Goal: Navigation & Orientation: Find specific page/section

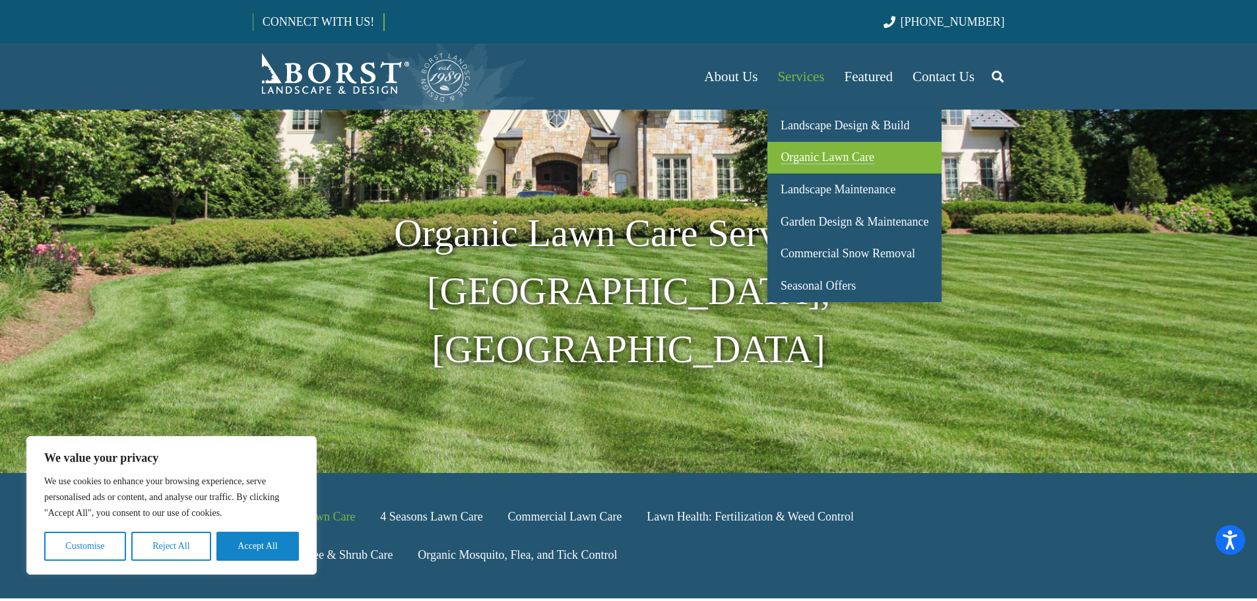
click at [823, 157] on span "Organic Lawn Care" at bounding box center [827, 156] width 94 height 13
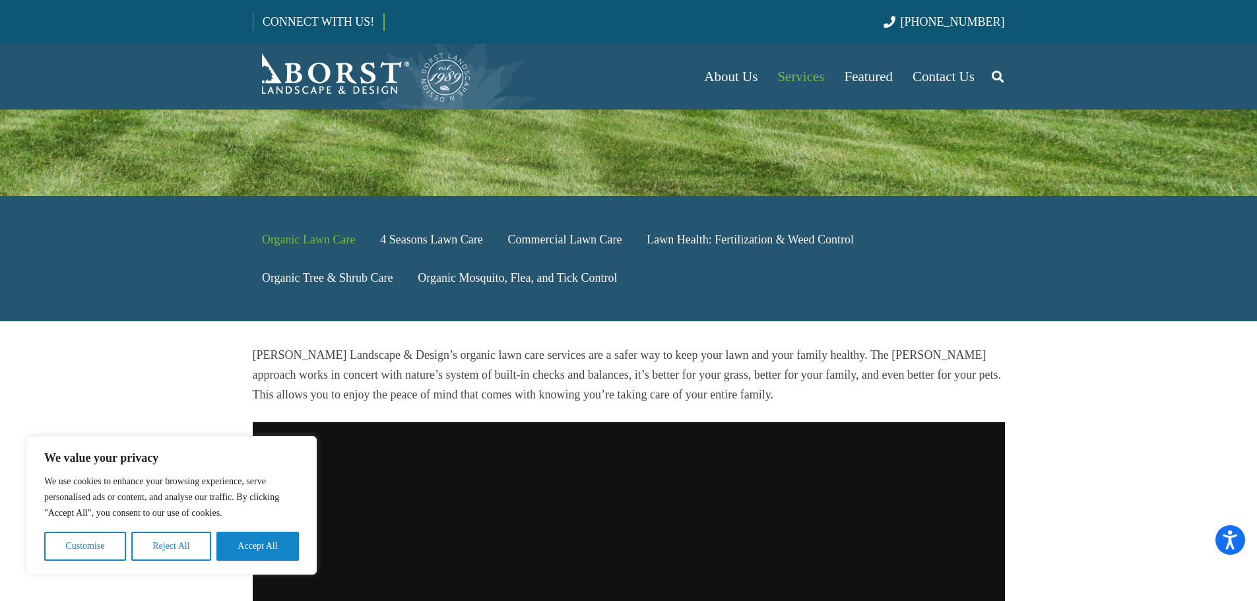
scroll to position [396, 0]
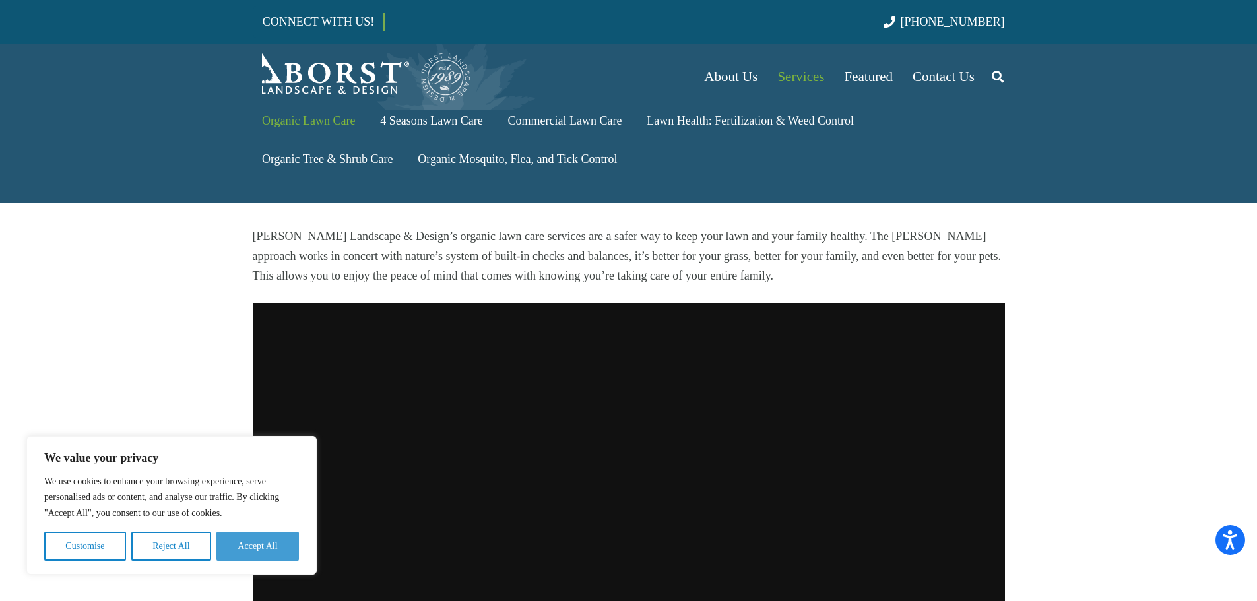
click at [232, 552] on button "Accept All" at bounding box center [257, 546] width 82 height 29
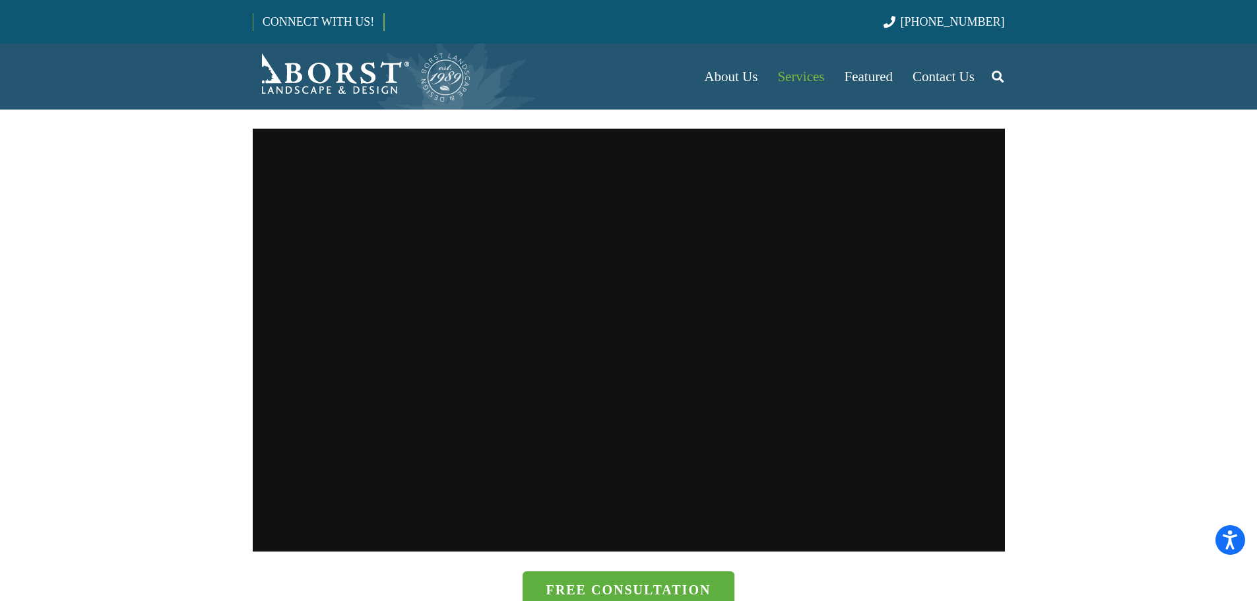
scroll to position [488, 0]
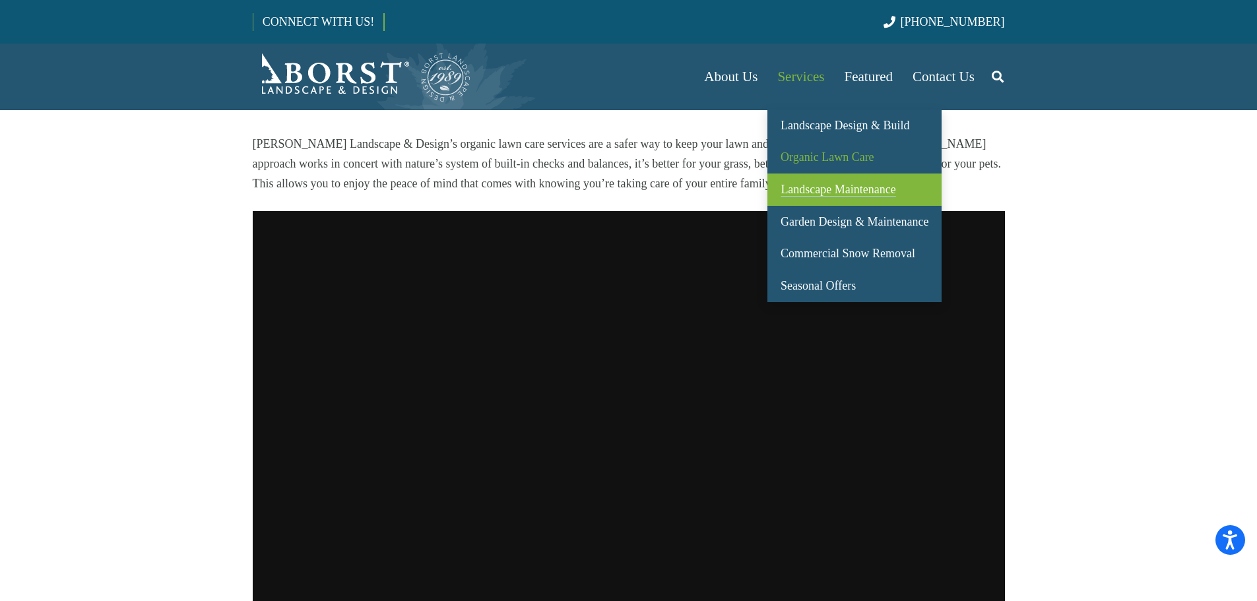
click at [796, 192] on span "Landscape Maintenance" at bounding box center [837, 189] width 115 height 13
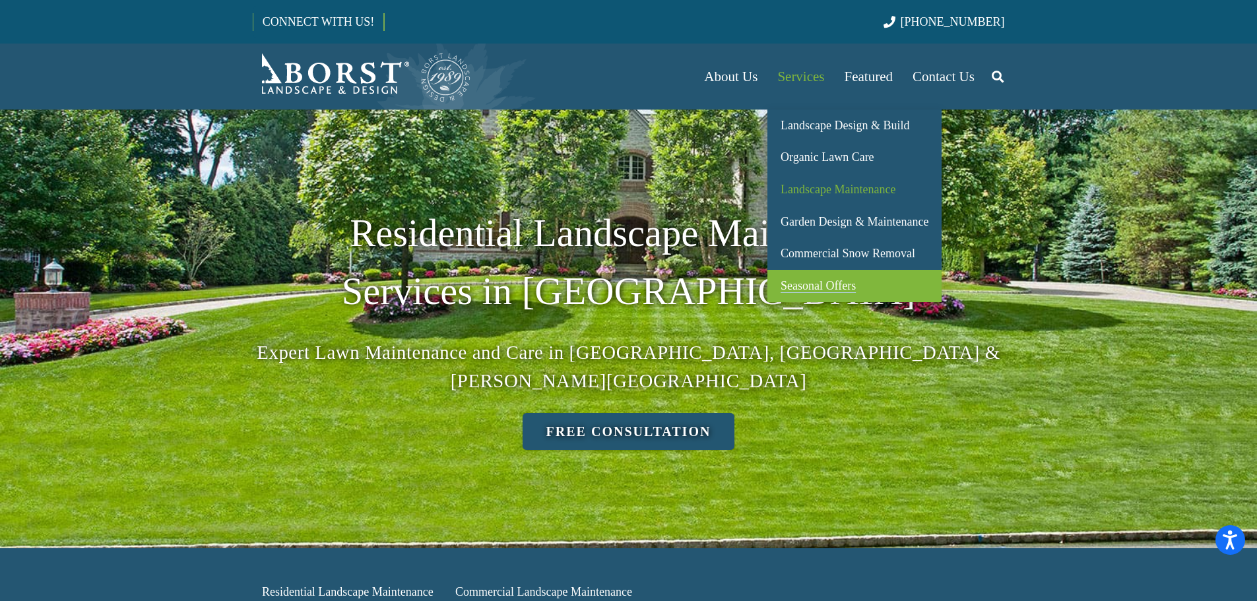
click at [807, 290] on span "Seasonal Offers" at bounding box center [817, 285] width 75 height 13
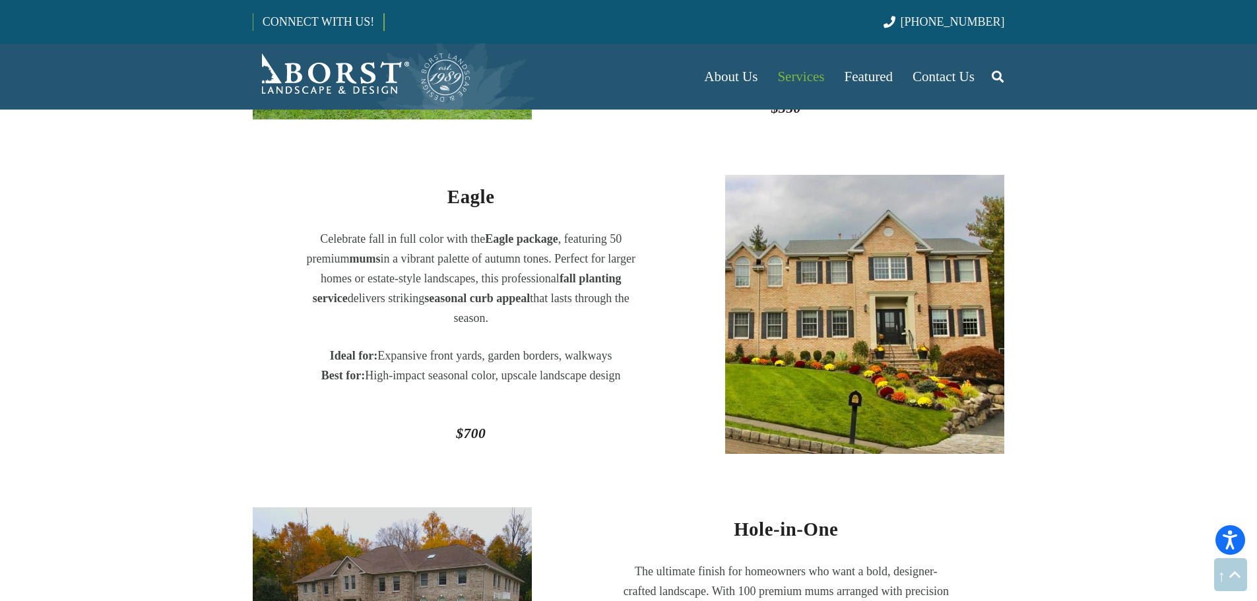
scroll to position [858, 0]
drag, startPoint x: 569, startPoint y: 296, endPoint x: 566, endPoint y: 307, distance: 11.7
click at [566, 307] on p "Celebrate fall in full color with the Eagle package , featuring 50 premium mums…" at bounding box center [471, 277] width 330 height 99
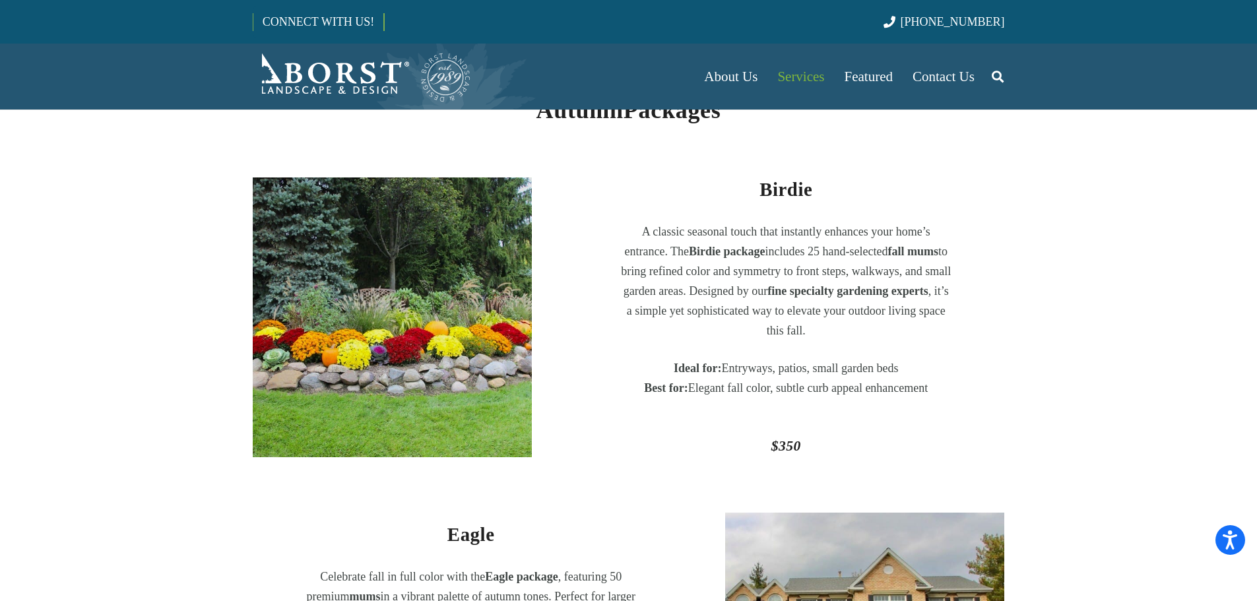
scroll to position [462, 0]
